Goal: Task Accomplishment & Management: Use online tool/utility

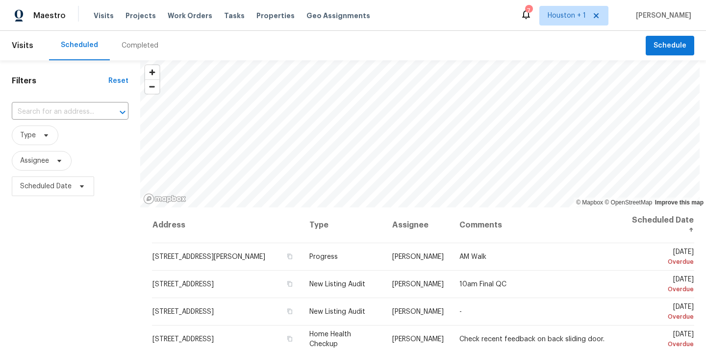
scroll to position [127, 0]
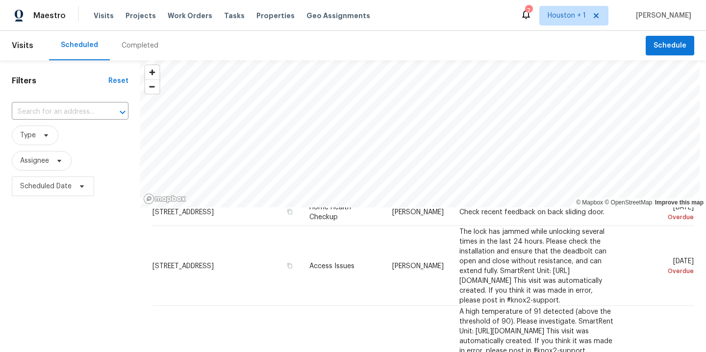
click at [38, 156] on span "Assignee" at bounding box center [34, 161] width 29 height 10
type input "andy taylor"
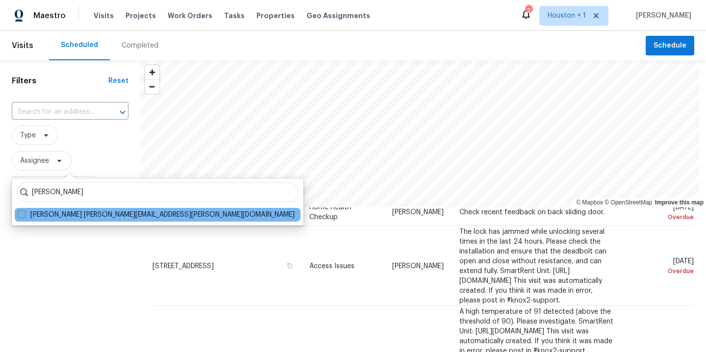
click at [55, 215] on label "Andy Taylor andy.taylor@opendoor.com" at bounding box center [156, 215] width 277 height 10
click at [24, 215] on input "Andy Taylor andy.taylor@opendoor.com" at bounding box center [21, 213] width 6 height 6
checkbox input "true"
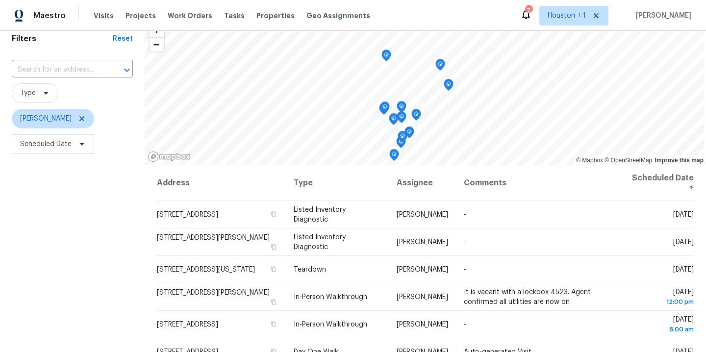
scroll to position [45, 0]
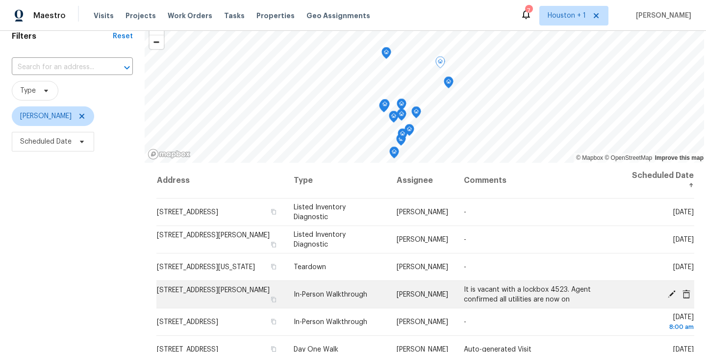
click at [668, 294] on icon at bounding box center [672, 294] width 8 height 8
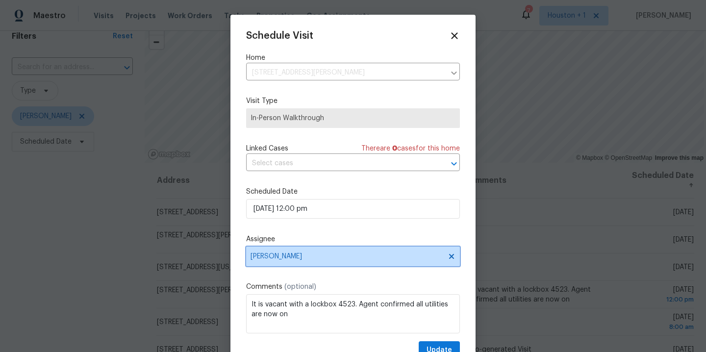
click at [335, 256] on span "[PERSON_NAME]" at bounding box center [346, 256] width 192 height 8
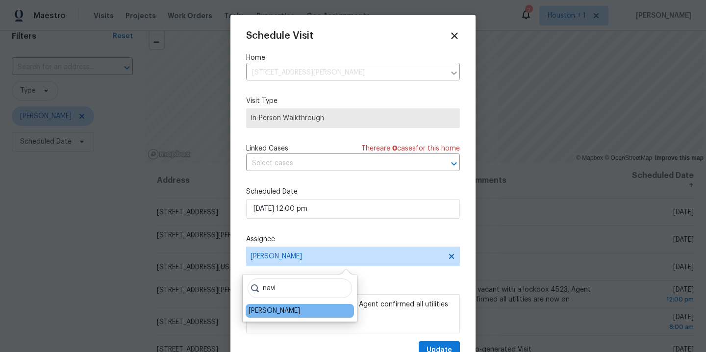
type input "navi"
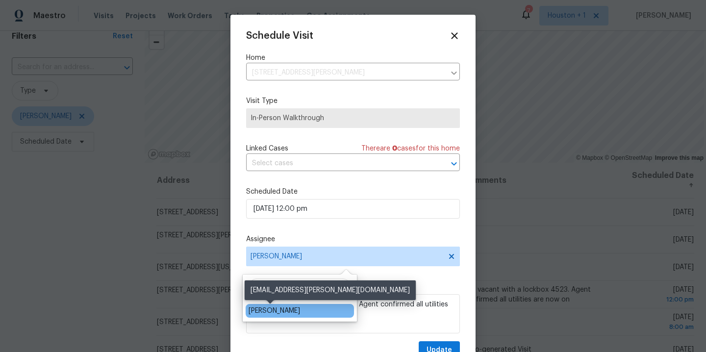
click at [264, 307] on div "[PERSON_NAME]" at bounding box center [274, 311] width 51 height 10
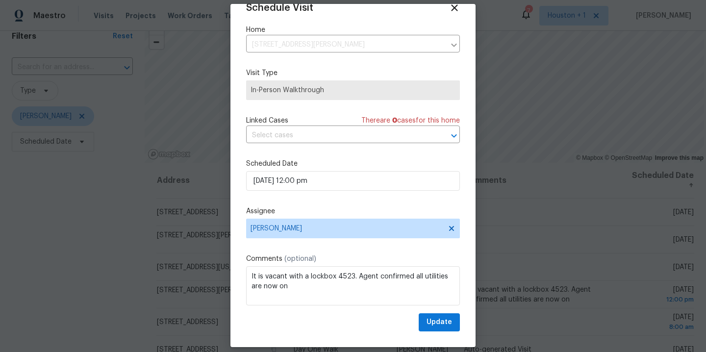
scroll to position [21, 0]
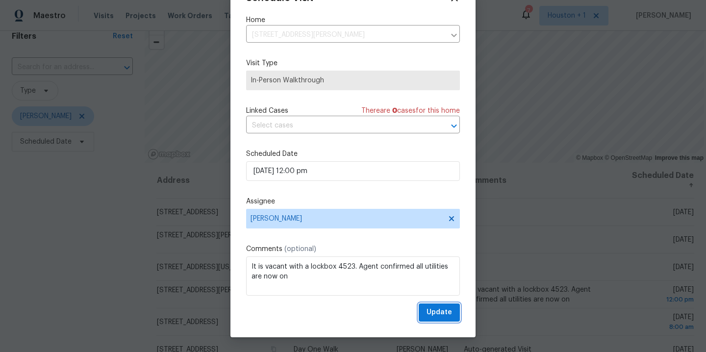
click at [430, 315] on span "Update" at bounding box center [438, 312] width 25 height 12
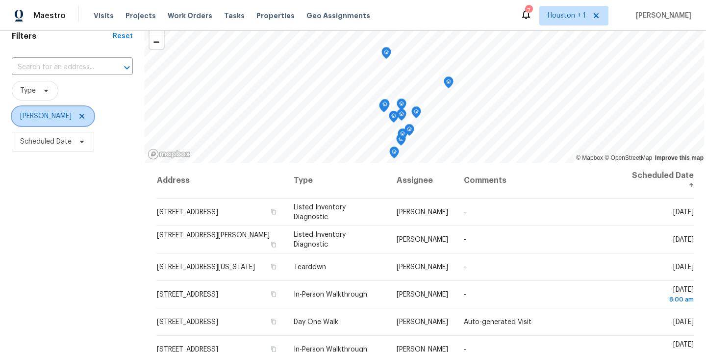
click at [79, 118] on icon at bounding box center [81, 116] width 5 height 5
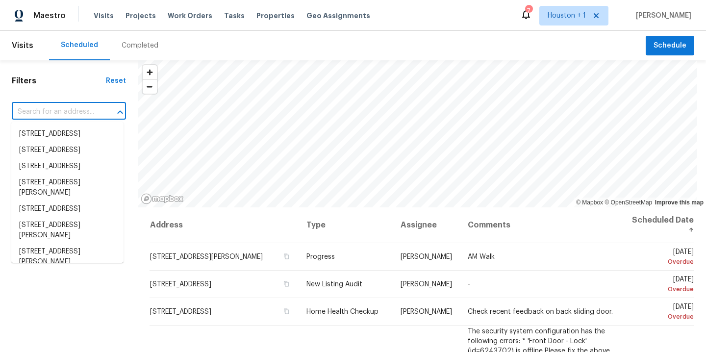
click at [45, 106] on input "text" at bounding box center [55, 111] width 87 height 15
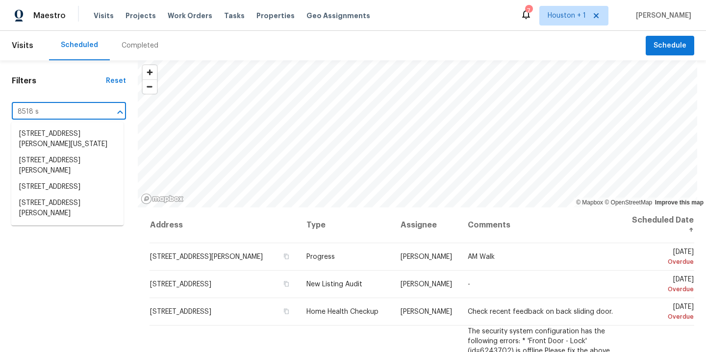
type input "8518 st"
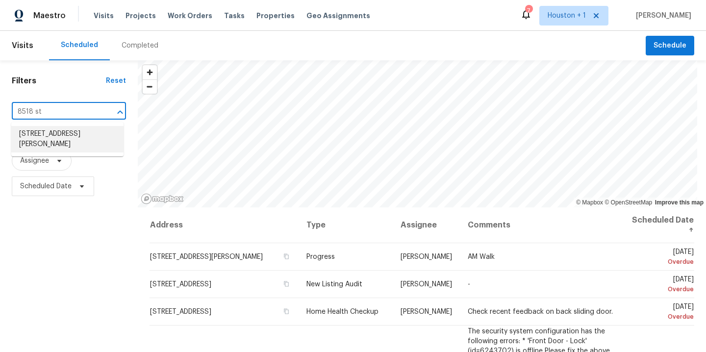
click at [52, 134] on li "8518 Starling Ct, Baytown, TX 77521" at bounding box center [67, 139] width 112 height 26
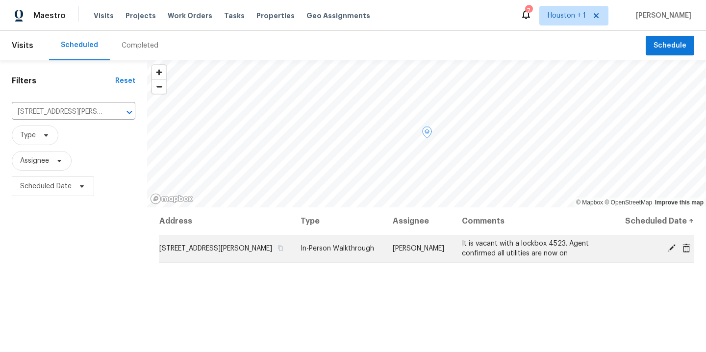
click at [668, 249] on icon at bounding box center [672, 248] width 8 height 8
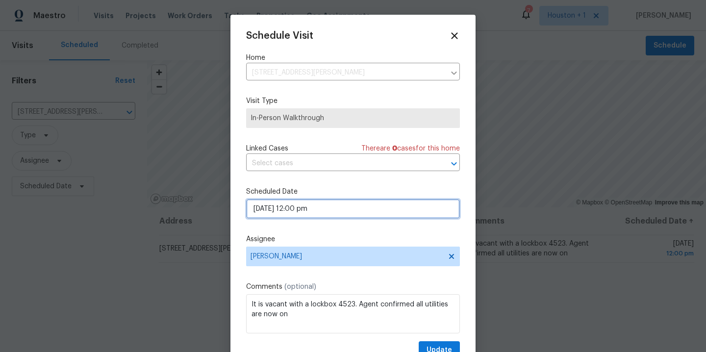
select select "pm"
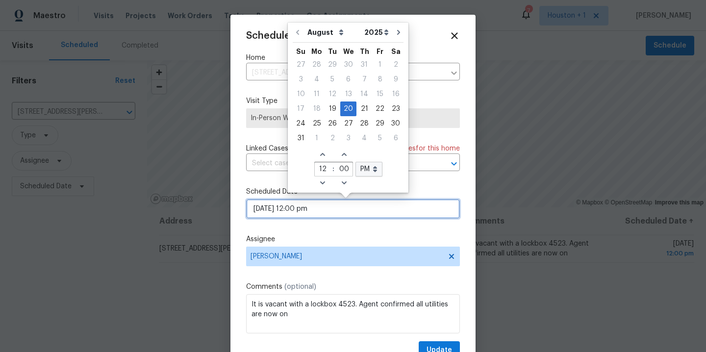
click at [333, 209] on input "08/20/2025 12:00 pm" at bounding box center [353, 209] width 214 height 20
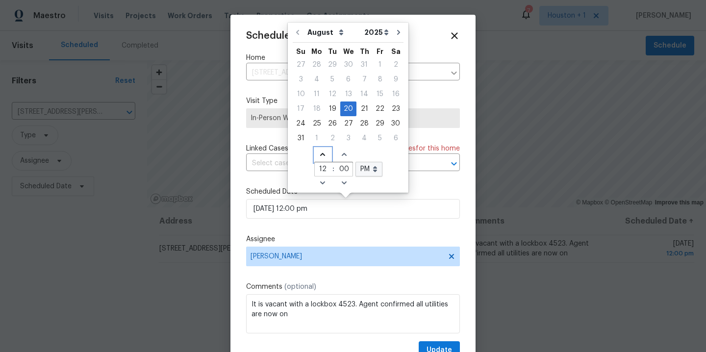
click at [319, 157] on icon "Increase hours (12hr clock)" at bounding box center [323, 154] width 8 height 8
type input "08/20/2025 1:00 pm"
type input "1"
click at [319, 157] on icon "Increase hours (12hr clock)" at bounding box center [323, 154] width 8 height 8
type input "08/20/2025 2:00 pm"
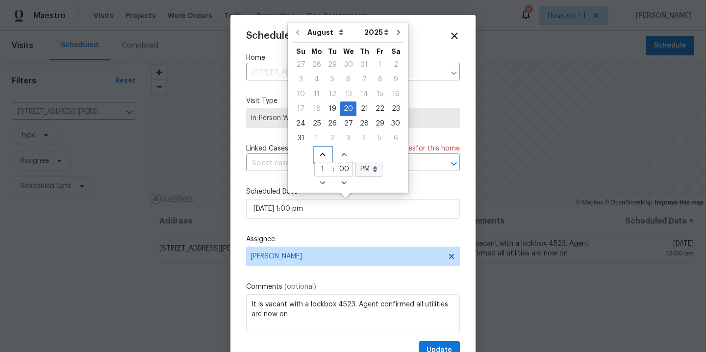
type input "2"
click at [322, 180] on icon "Decrease hours (12hr clock)" at bounding box center [323, 183] width 8 height 8
type input "08/20/2025 1:00 pm"
type input "1"
click at [322, 180] on icon "Decrease hours (12hr clock)" at bounding box center [323, 183] width 8 height 8
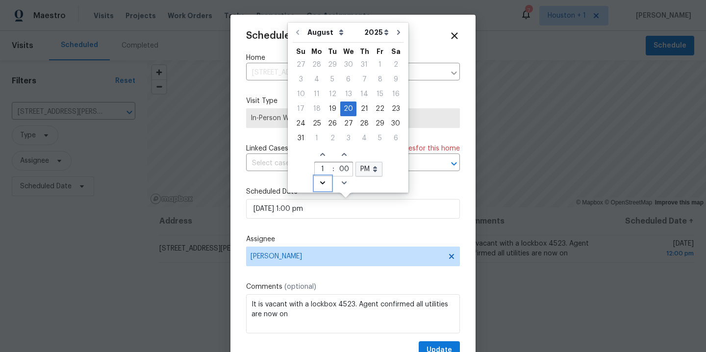
type input "08/20/2025 12:00 pm"
type input "12"
click at [322, 180] on icon "Decrease hours (12hr clock)" at bounding box center [323, 183] width 8 height 8
type input "08/20/2025 11:00 pm"
type input "11"
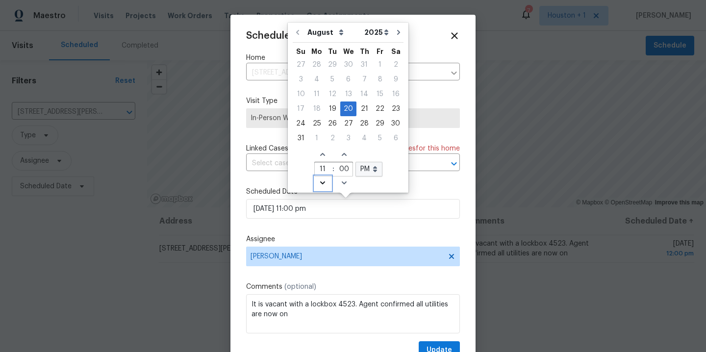
click at [322, 180] on icon "Decrease hours (12hr clock)" at bounding box center [323, 183] width 8 height 8
type input "08/20/2025 10:00 pm"
type input "10"
click at [373, 172] on select "AM PM" at bounding box center [368, 169] width 27 height 15
select select "am"
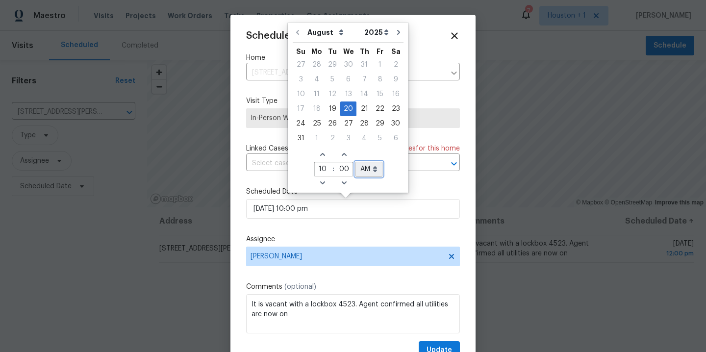
click at [355, 162] on select "AM PM" at bounding box center [368, 169] width 27 height 15
type input "08/20/2025 10:00 am"
select select "am"
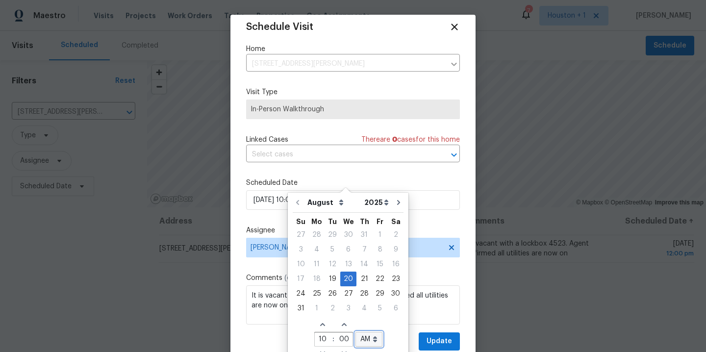
scroll to position [18, 0]
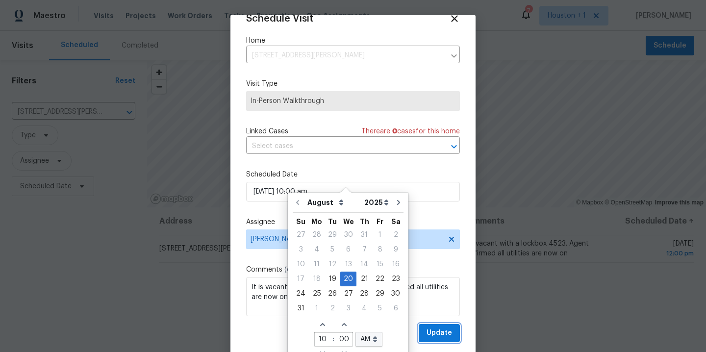
click at [433, 332] on span "Update" at bounding box center [438, 333] width 25 height 12
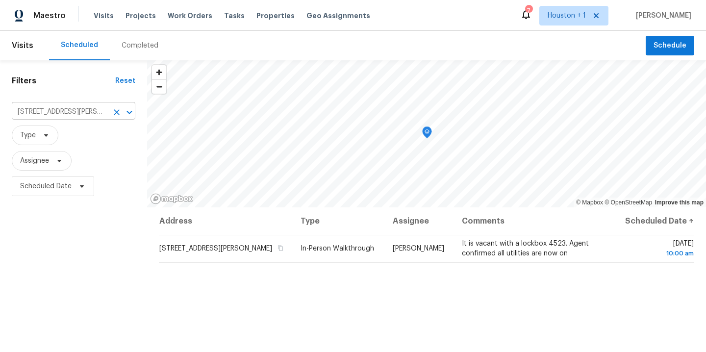
click at [117, 112] on icon "Clear" at bounding box center [117, 112] width 6 height 6
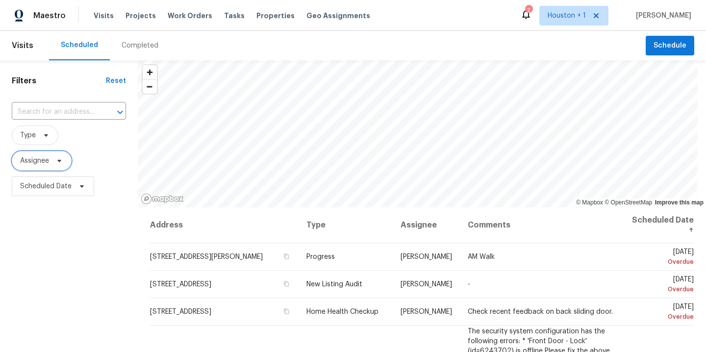
click at [51, 160] on span "Assignee" at bounding box center [42, 161] width 60 height 20
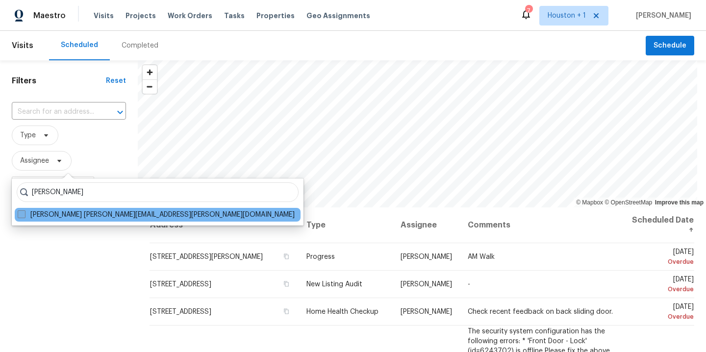
type input "stephen lacy"
click at [49, 216] on label "Stephen Lacy stephen.lacy@opendoor.com" at bounding box center [156, 215] width 277 height 10
click at [24, 216] on input "Stephen Lacy stephen.lacy@opendoor.com" at bounding box center [21, 213] width 6 height 6
checkbox input "true"
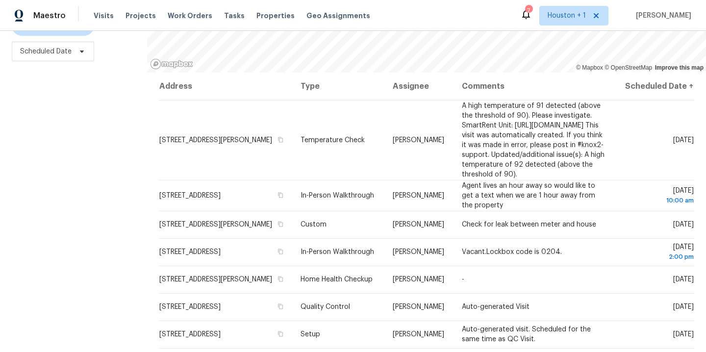
scroll to position [144, 0]
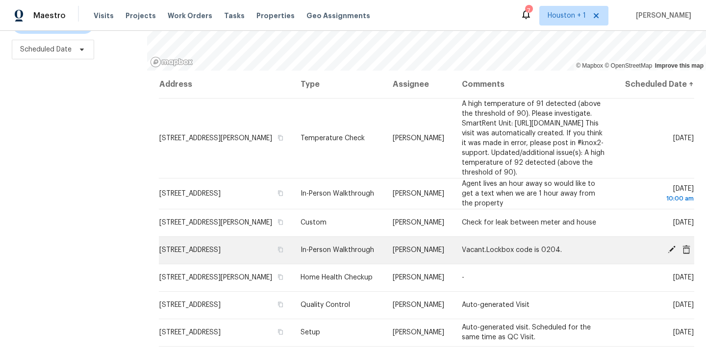
click at [667, 253] on icon at bounding box center [671, 249] width 9 height 9
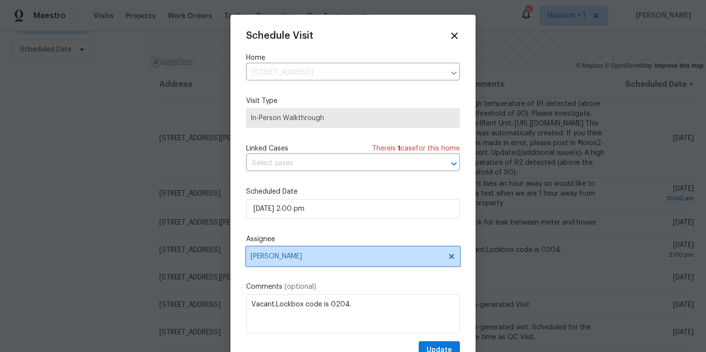
click at [335, 256] on span "[PERSON_NAME]" at bounding box center [346, 256] width 192 height 8
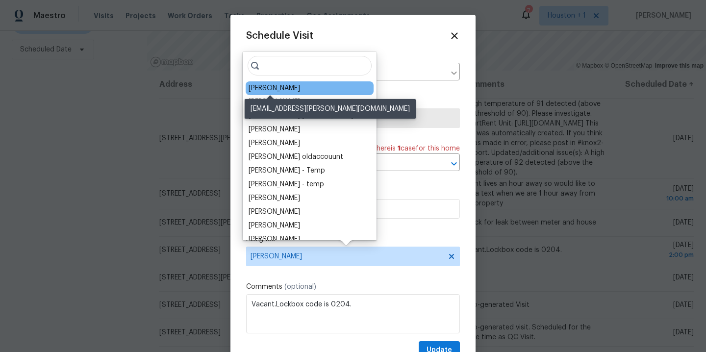
click at [285, 86] on div "[PERSON_NAME]" at bounding box center [274, 88] width 51 height 10
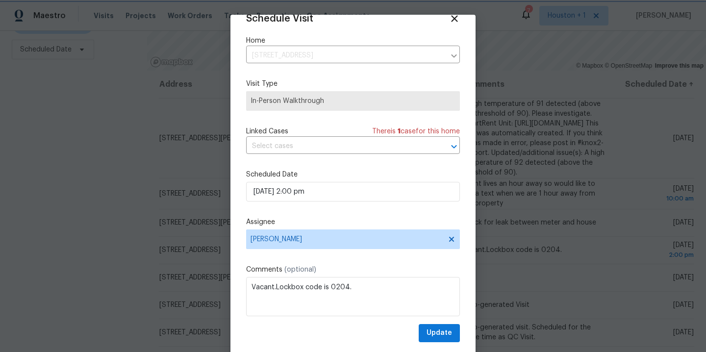
scroll to position [21, 0]
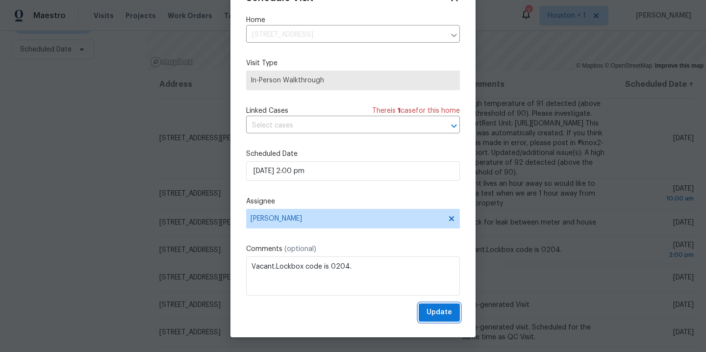
click at [426, 315] on span "Update" at bounding box center [438, 312] width 25 height 12
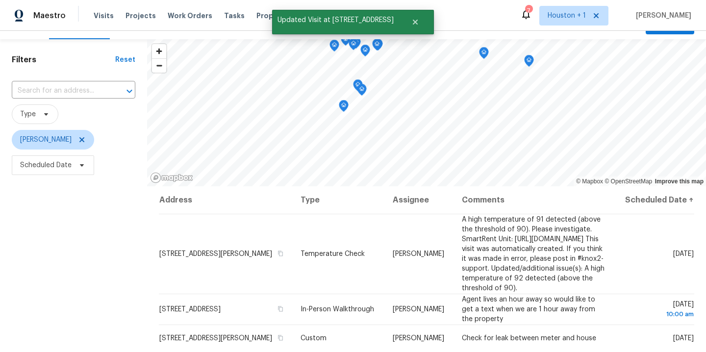
scroll to position [0, 0]
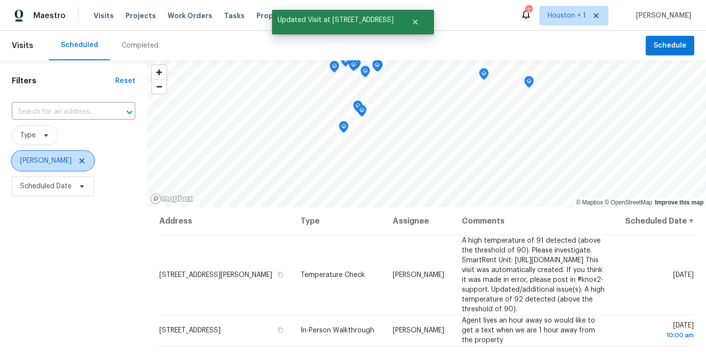
click at [78, 159] on icon at bounding box center [82, 161] width 8 height 8
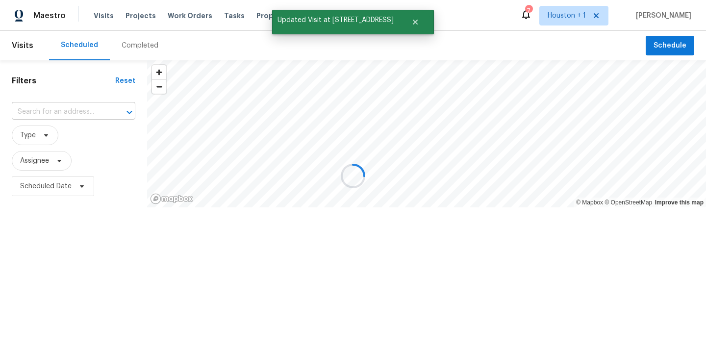
click at [56, 115] on input "text" at bounding box center [60, 111] width 96 height 15
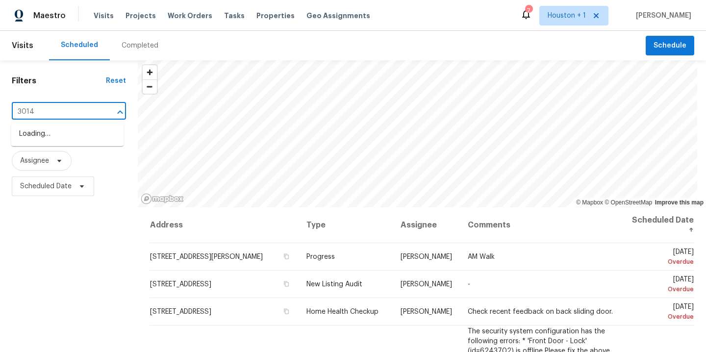
type input "3014 c"
click at [55, 158] on li "3014 Cambridge Falls Dr, Fresno, TX 77545" at bounding box center [67, 150] width 112 height 16
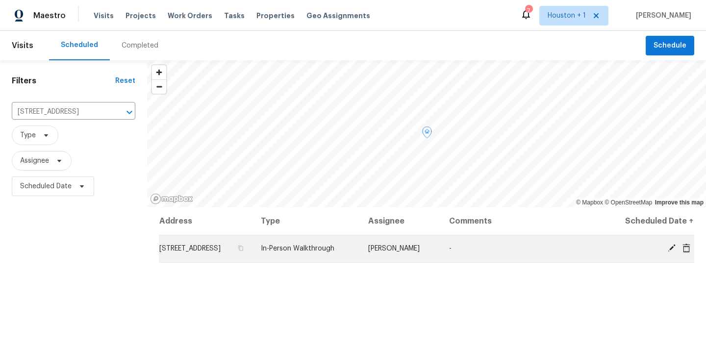
click at [668, 252] on icon at bounding box center [672, 248] width 8 height 8
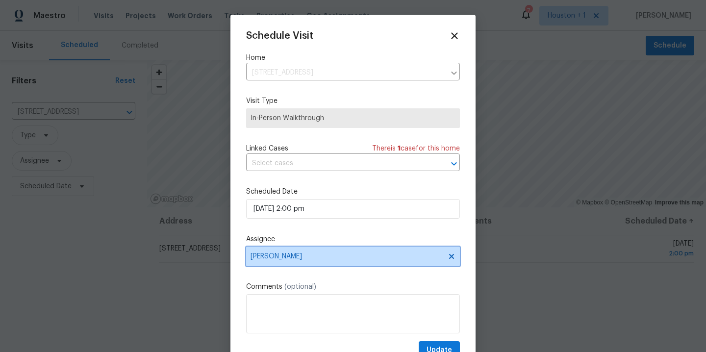
click at [334, 253] on span "[PERSON_NAME]" at bounding box center [346, 256] width 192 height 8
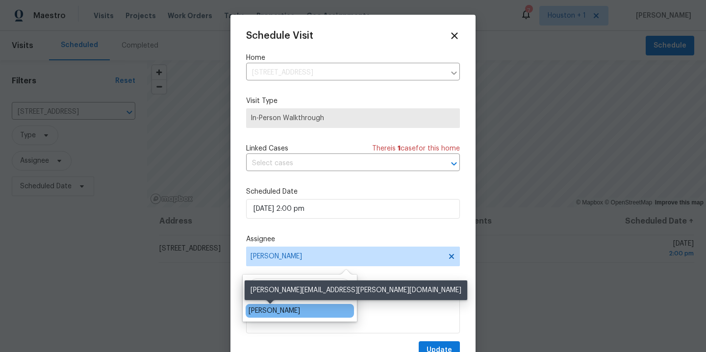
type input "step"
click at [278, 310] on div "[PERSON_NAME]" at bounding box center [274, 311] width 51 height 10
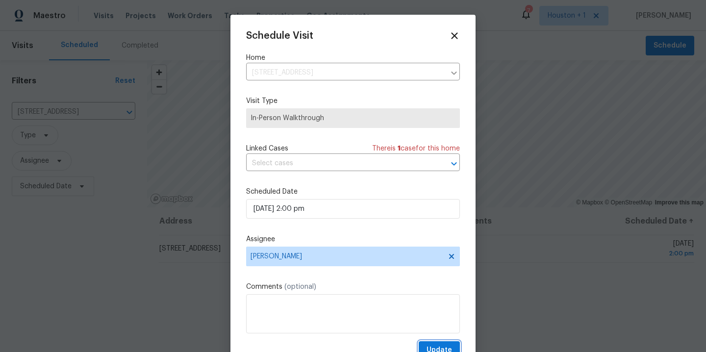
click at [436, 345] on span "Update" at bounding box center [438, 350] width 25 height 12
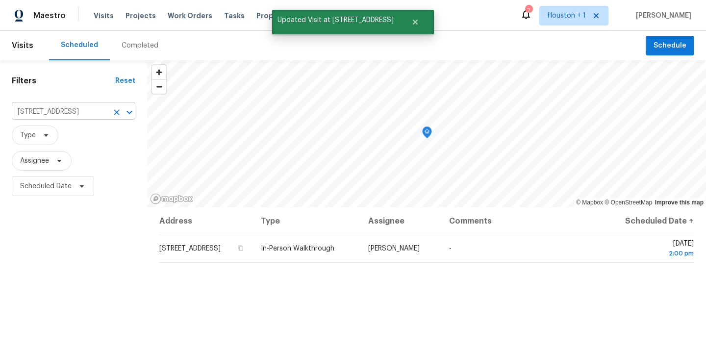
click at [115, 111] on icon "Clear" at bounding box center [117, 112] width 10 height 10
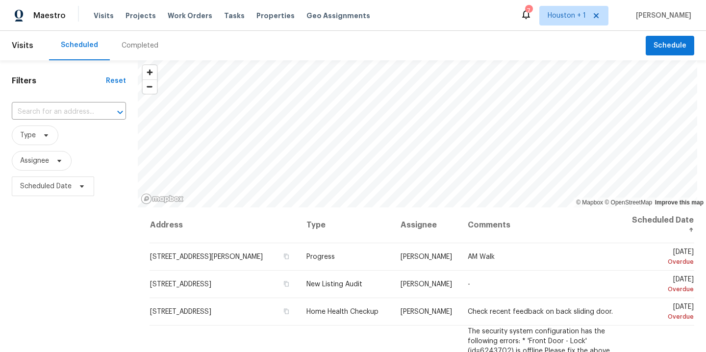
click at [157, 42] on div "Completed" at bounding box center [140, 45] width 60 height 29
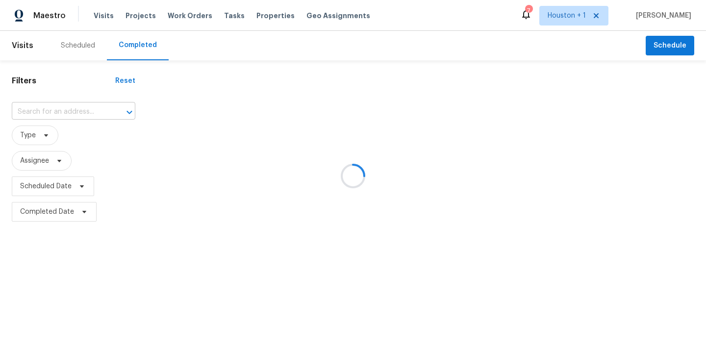
click at [40, 115] on input "text" at bounding box center [60, 111] width 96 height 15
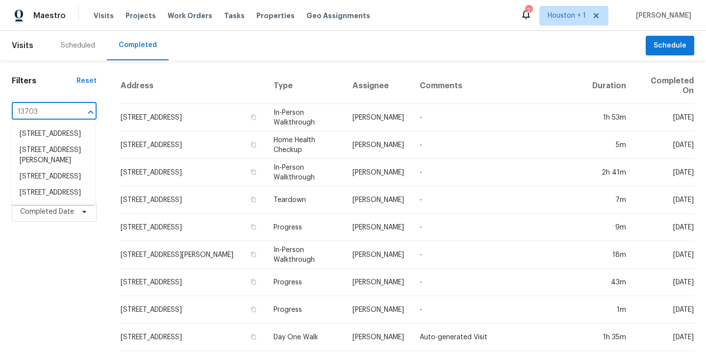
type input "13703 e"
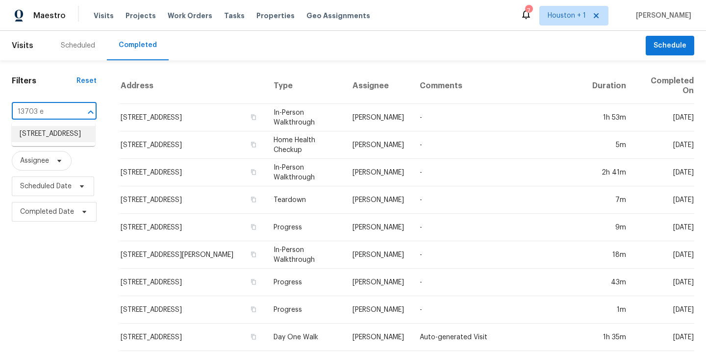
click at [54, 136] on li "13703 Evening Wind Dr, Pearland, TX 77584" at bounding box center [53, 134] width 83 height 16
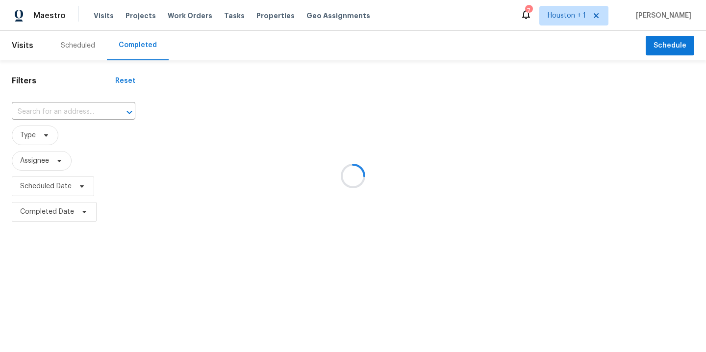
type input "13703 Evening Wind Dr, Pearland, TX 77584"
click at [113, 114] on icon "Clear" at bounding box center [117, 112] width 10 height 10
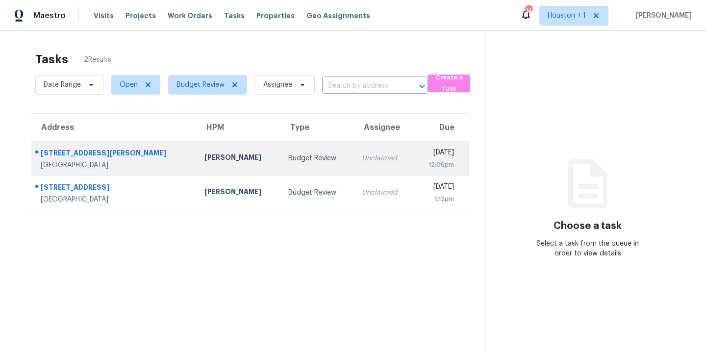
click at [204, 163] on div "[PERSON_NAME]" at bounding box center [238, 158] width 68 height 12
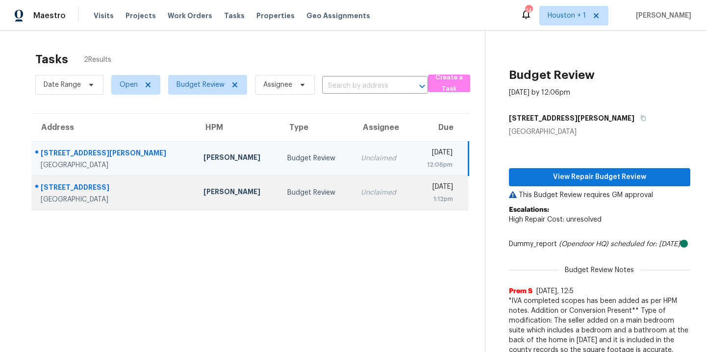
click at [203, 190] on div "[PERSON_NAME]" at bounding box center [237, 193] width 68 height 12
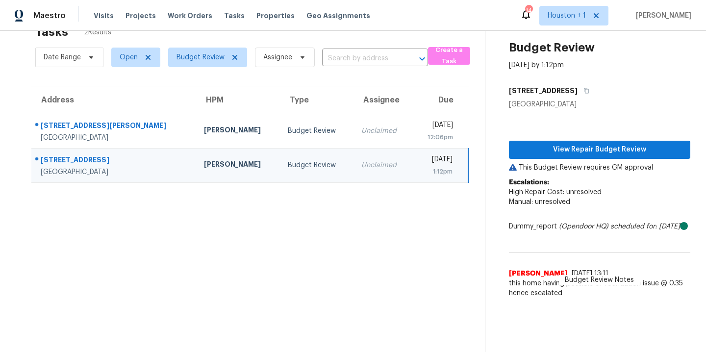
scroll to position [38, 0]
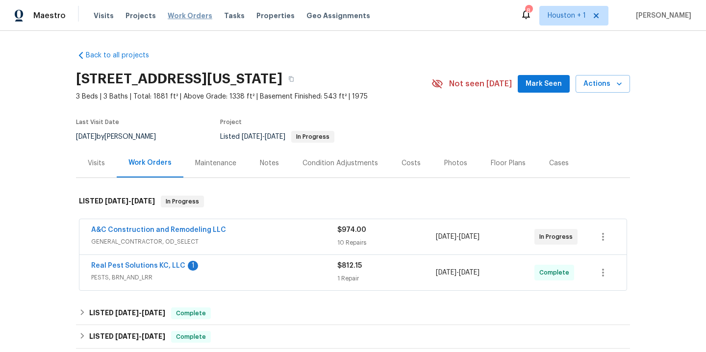
click at [179, 16] on span "Work Orders" at bounding box center [190, 16] width 45 height 10
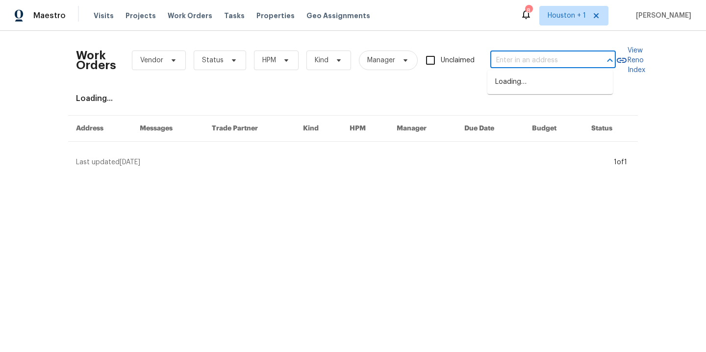
click at [562, 57] on input "text" at bounding box center [539, 60] width 98 height 15
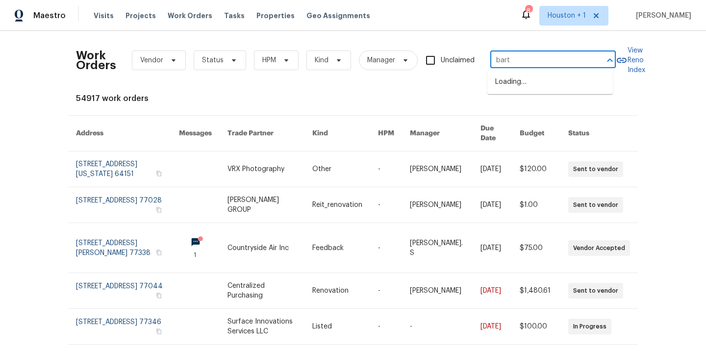
type input "bartl"
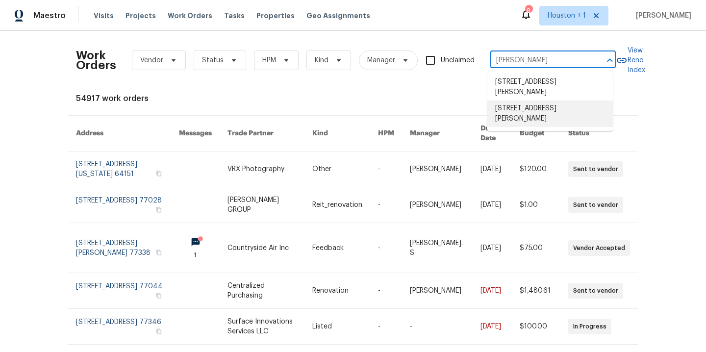
click at [568, 120] on li "3627 Bartlett Way Dr, Pearland, TX 77581" at bounding box center [549, 113] width 125 height 26
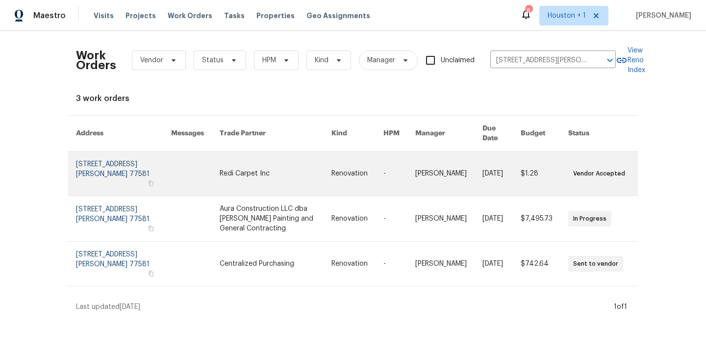
click at [248, 159] on link at bounding box center [276, 173] width 112 height 44
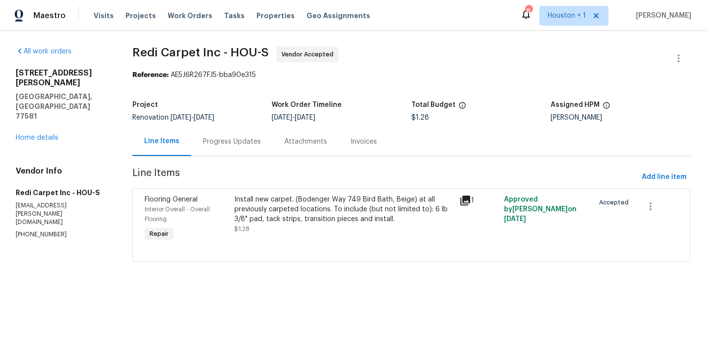
click at [236, 145] on div "Progress Updates" at bounding box center [232, 142] width 58 height 10
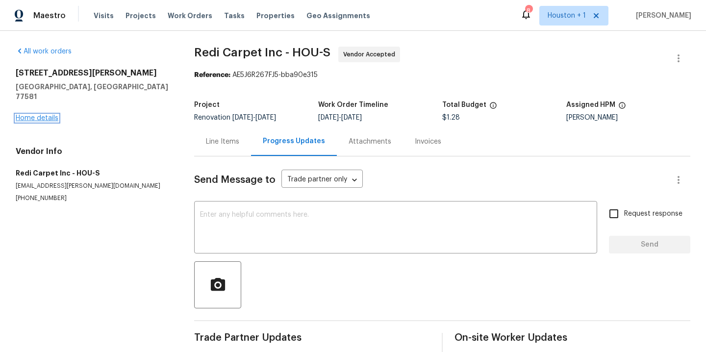
click at [34, 115] on link "Home details" at bounding box center [37, 118] width 43 height 7
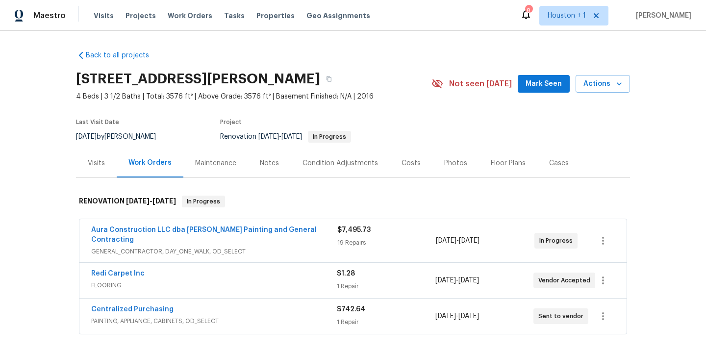
click at [224, 225] on span "Aura Construction LLC dba Logan's Painting and General Contracting" at bounding box center [214, 235] width 246 height 20
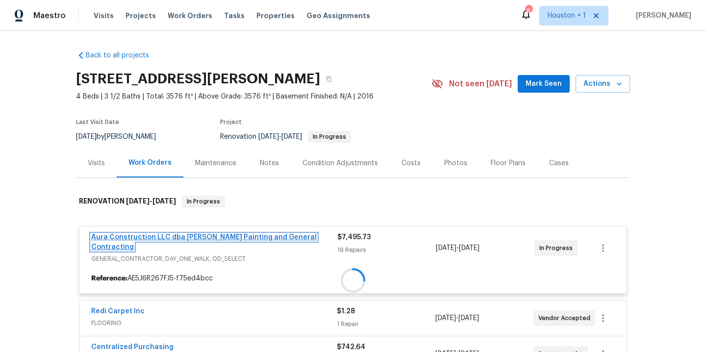
click at [225, 235] on link "Aura Construction LLC dba Logan's Painting and General Contracting" at bounding box center [203, 242] width 225 height 17
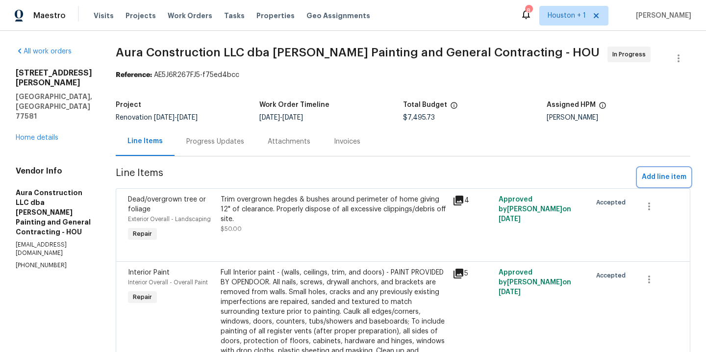
click at [657, 179] on span "Add line item" at bounding box center [664, 177] width 45 height 12
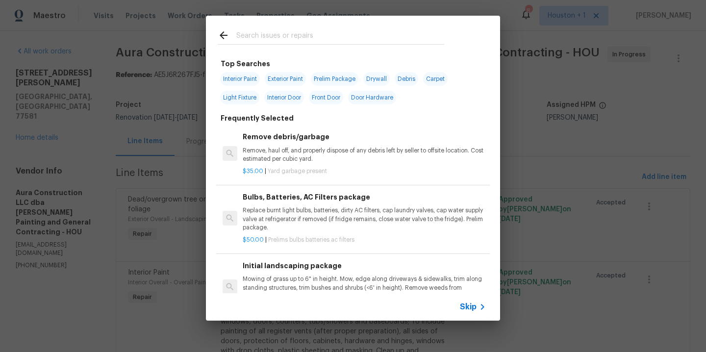
click at [255, 35] on input "text" at bounding box center [340, 36] width 208 height 15
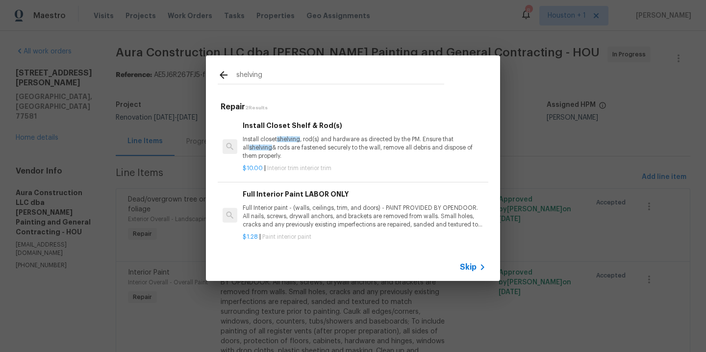
type input "shelving"
click at [293, 144] on p "Install closet shelving , rod(s) and hardware as directed by the PM. Ensure tha…" at bounding box center [364, 147] width 243 height 25
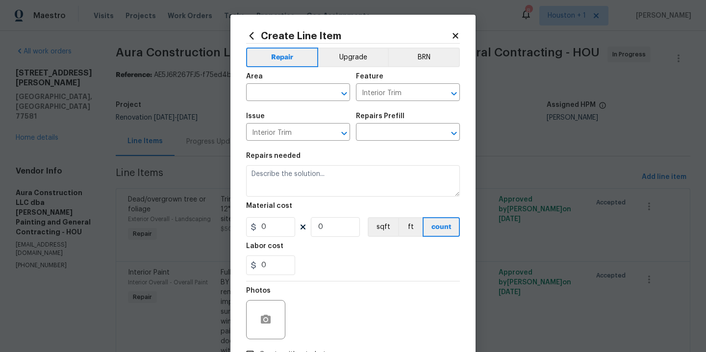
type input "Install Closet Shelf & Rod(s) $10.00"
type textarea "Install closet shelving, rod(s) and hardware as directed by the PM. Ensure that…"
type input "10"
type input "1"
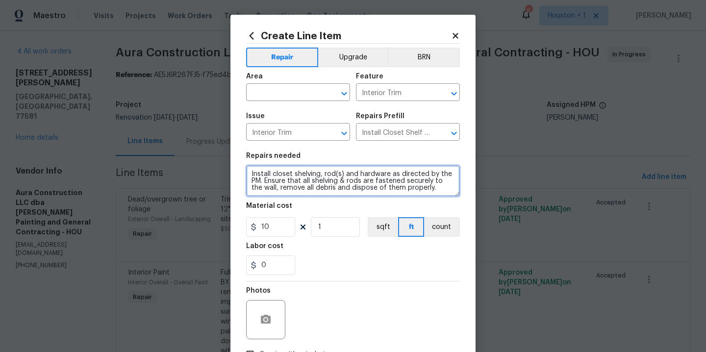
click at [431, 193] on textarea "Install closet shelving, rod(s) and hardware as directed by the PM. Ensure that…" at bounding box center [353, 180] width 214 height 31
click at [299, 175] on textarea "Install closet shelving, rod(s) and hardware as directed by the PM. Ensure that…" at bounding box center [353, 180] width 214 height 31
type textarea "Install closet rod(s) and hardware as directed by the PM. Ensure that all shelv…"
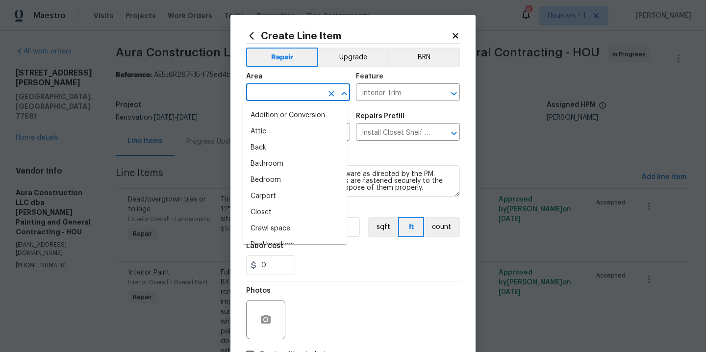
click at [289, 92] on input "text" at bounding box center [284, 93] width 76 height 15
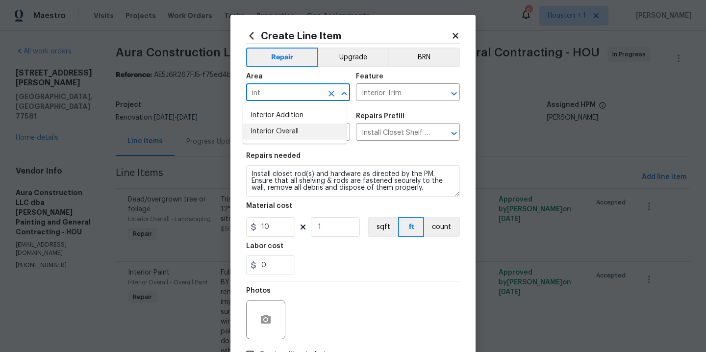
click at [272, 133] on li "Interior Overall" at bounding box center [295, 132] width 104 height 16
type input "Interior Overall"
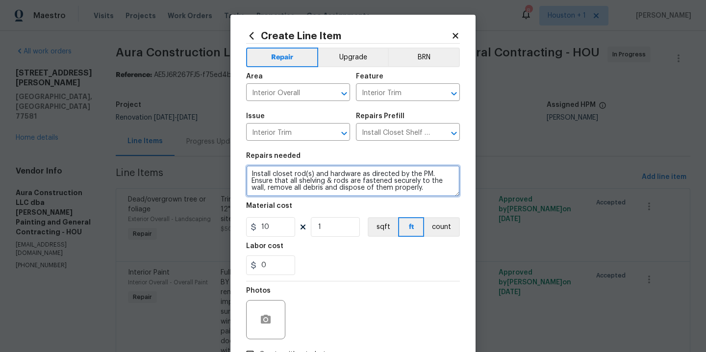
click at [438, 188] on textarea "Install closet rod(s) and hardware as directed by the PM. Ensure that all shelv…" at bounding box center [353, 180] width 214 height 31
type textarea "Install closet rod(s) and hardware as directed by the PM. Ensure that all shelv…"
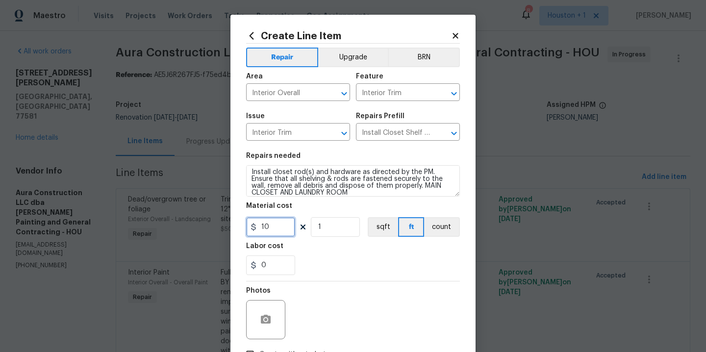
click at [274, 233] on input "10" at bounding box center [270, 227] width 49 height 20
type input "100"
click at [330, 264] on div "0" at bounding box center [353, 265] width 214 height 20
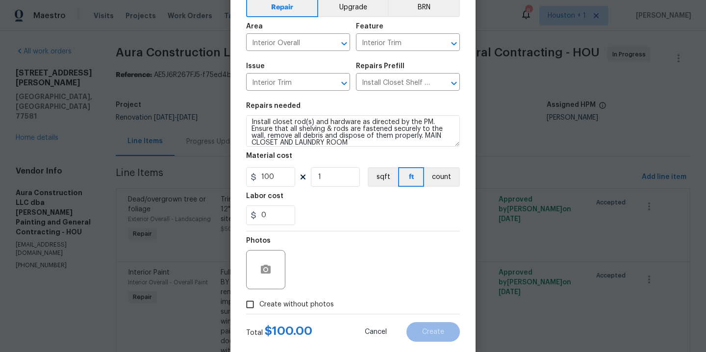
scroll to position [71, 0]
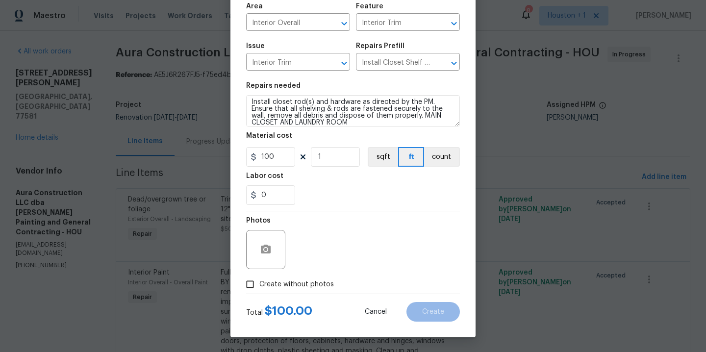
click at [289, 285] on span "Create without photos" at bounding box center [296, 284] width 75 height 10
click at [259, 285] on input "Create without photos" at bounding box center [250, 284] width 19 height 19
checkbox input "true"
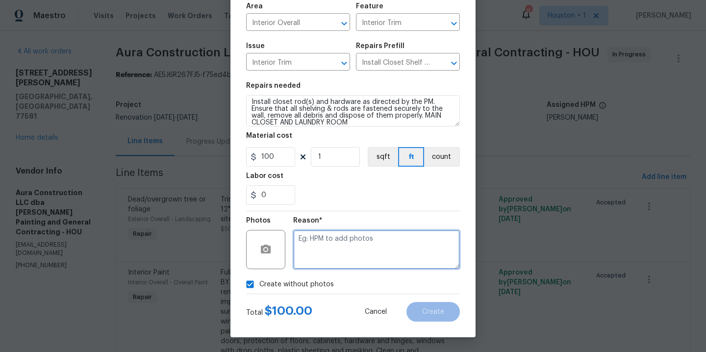
click at [323, 264] on textarea at bounding box center [376, 249] width 167 height 39
type textarea "."
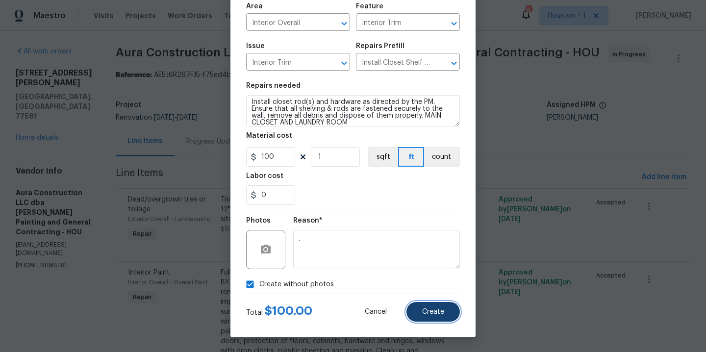
click at [422, 312] on span "Create" at bounding box center [433, 311] width 22 height 7
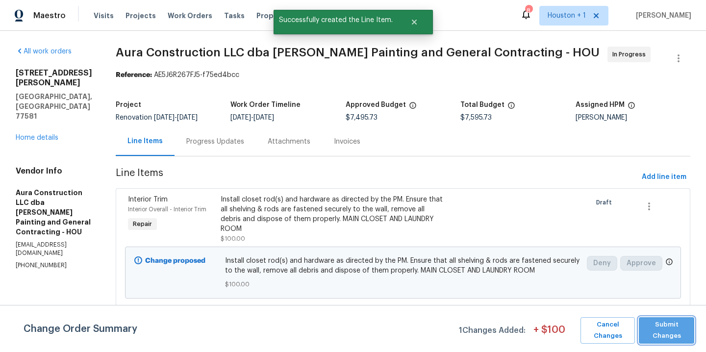
click at [661, 327] on span "Submit Changes" at bounding box center [667, 330] width 46 height 23
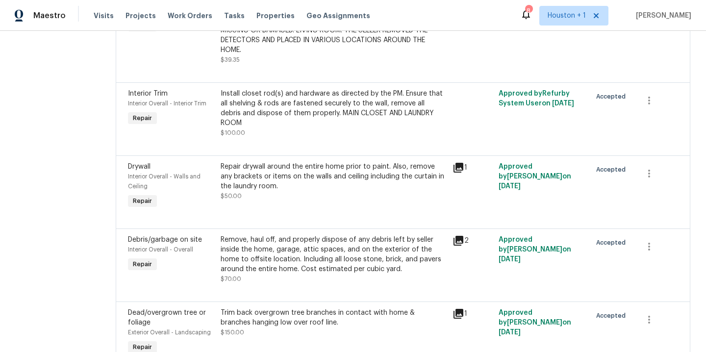
scroll to position [1086, 0]
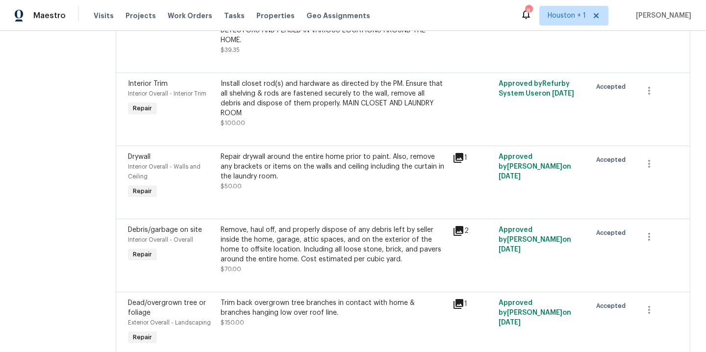
click at [346, 84] on div "Install closet rod(s) and hardware as directed by the PM. Ensure that all shelv…" at bounding box center [334, 98] width 226 height 39
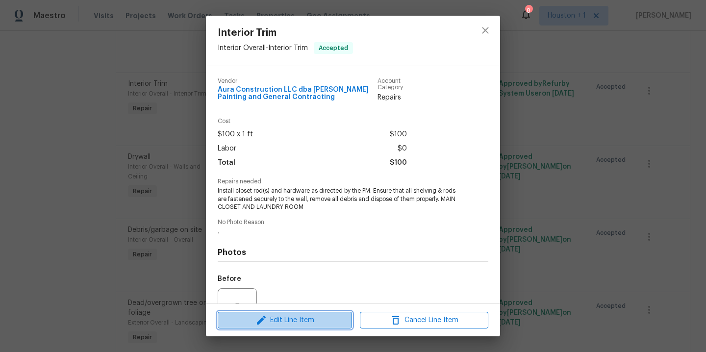
click at [307, 325] on span "Edit Line Item" at bounding box center [285, 320] width 128 height 12
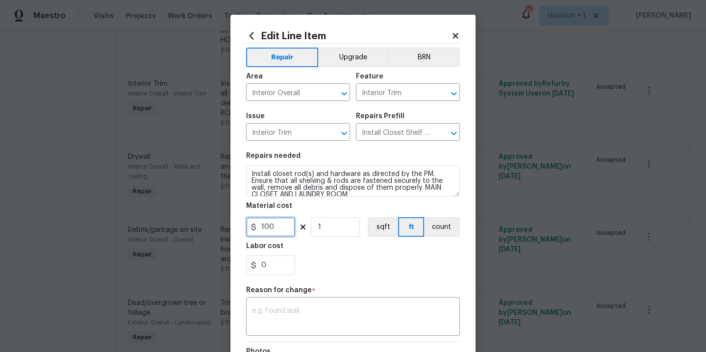
click at [280, 221] on input "100" at bounding box center [270, 227] width 49 height 20
click at [283, 231] on input "100" at bounding box center [270, 227] width 49 height 20
type input "125"
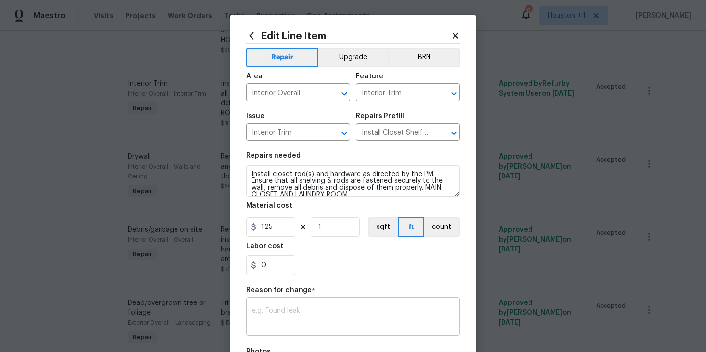
click at [319, 316] on textarea at bounding box center [353, 317] width 202 height 21
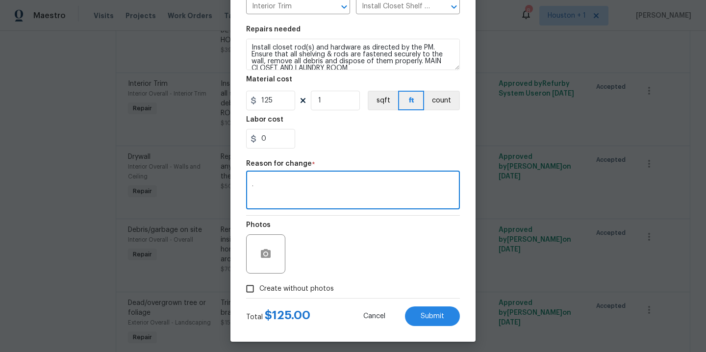
scroll to position [131, 0]
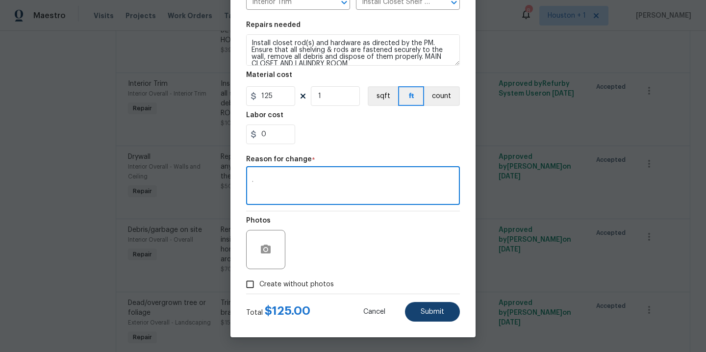
type textarea "."
click at [427, 314] on span "Submit" at bounding box center [433, 311] width 24 height 7
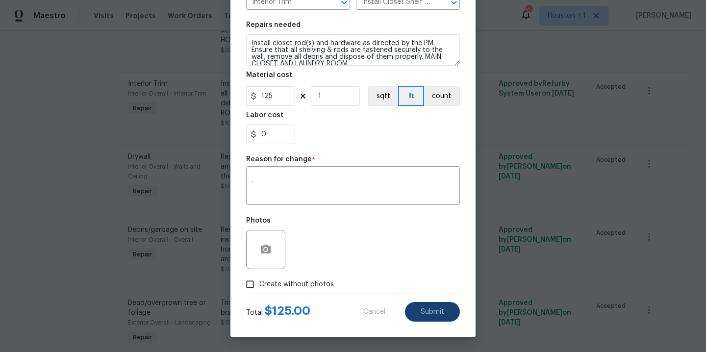
type input "100"
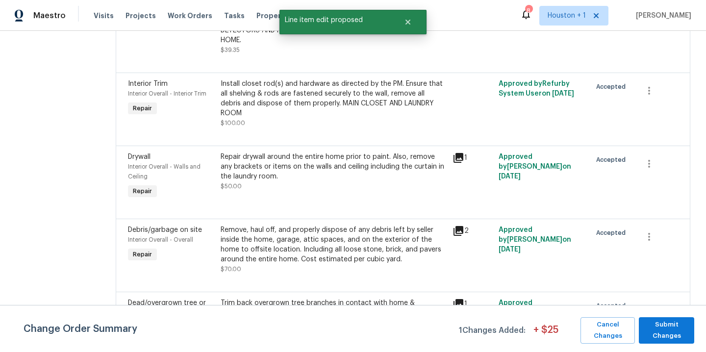
scroll to position [0, 0]
click at [651, 328] on span "Submit Changes" at bounding box center [667, 330] width 46 height 23
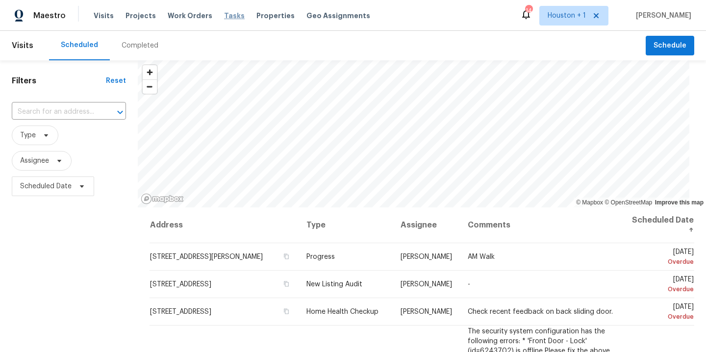
click at [229, 14] on span "Tasks" at bounding box center [234, 15] width 21 height 7
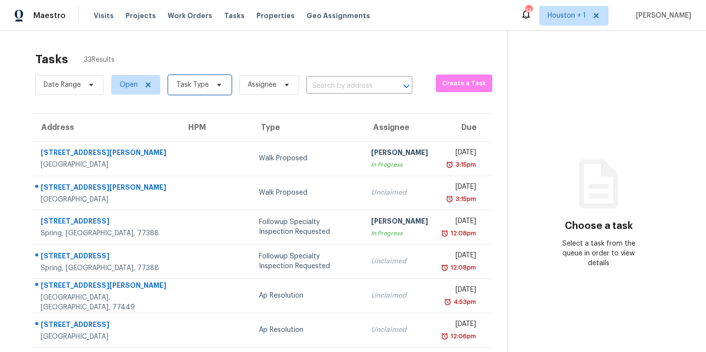
click at [219, 88] on icon at bounding box center [219, 85] width 8 height 8
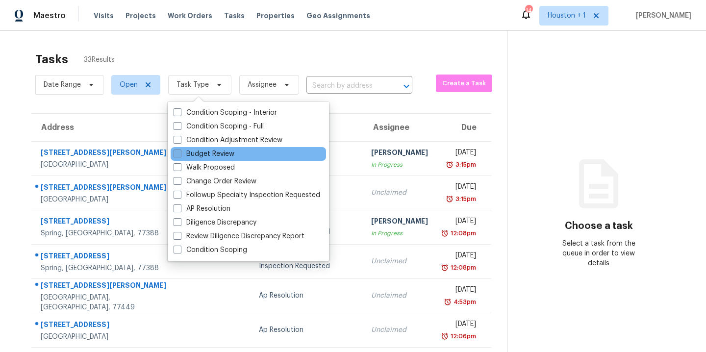
click at [210, 157] on label "Budget Review" at bounding box center [204, 154] width 61 height 10
click at [180, 155] on input "Budget Review" at bounding box center [177, 152] width 6 height 6
checkbox input "true"
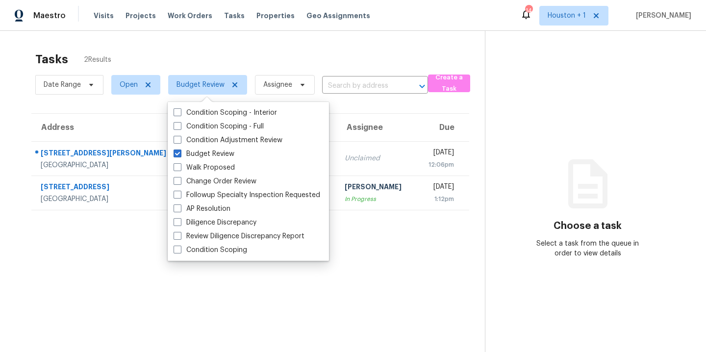
click at [239, 60] on div "Tasks 2 Results" at bounding box center [259, 59] width 449 height 25
